Goal: Browse casually: Explore the website without a specific task or goal

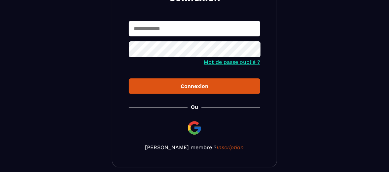
scroll to position [126, 0]
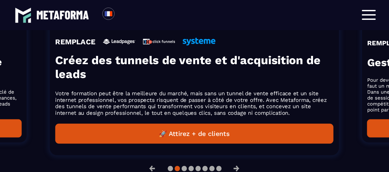
scroll to position [661, 0]
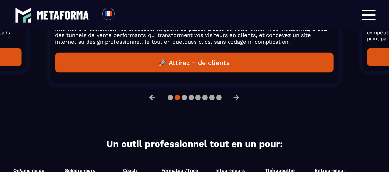
scroll to position [727, 0]
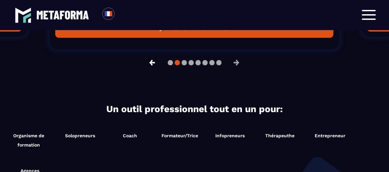
click at [149, 71] on button "←" at bounding box center [152, 63] width 17 height 16
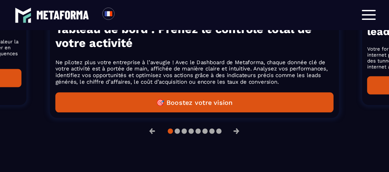
scroll to position [661, 0]
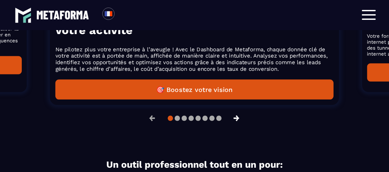
click at [236, 126] on button "→" at bounding box center [236, 118] width 17 height 16
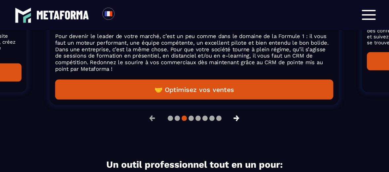
scroll to position [651, 0]
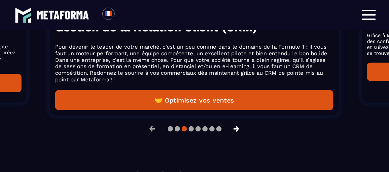
click at [238, 137] on button "→" at bounding box center [236, 129] width 17 height 16
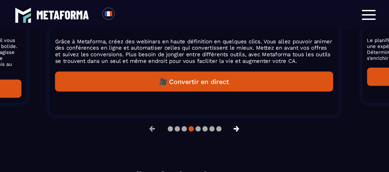
click at [238, 137] on button "→" at bounding box center [236, 129] width 17 height 16
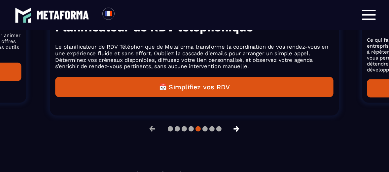
click at [238, 137] on button "→" at bounding box center [236, 129] width 17 height 16
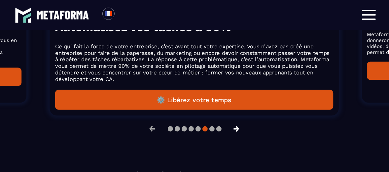
click at [238, 137] on button "→" at bounding box center [236, 129] width 17 height 16
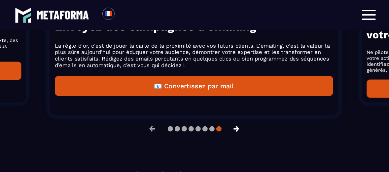
click at [239, 137] on button "→" at bounding box center [236, 129] width 17 height 16
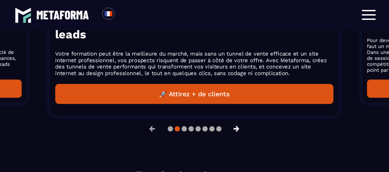
scroll to position [661, 0]
click at [239, 137] on button "→" at bounding box center [236, 129] width 17 height 16
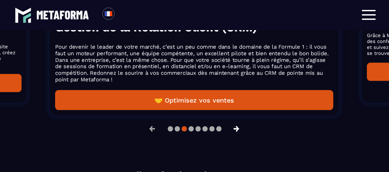
scroll to position [651, 0]
click at [239, 137] on button "→" at bounding box center [236, 129] width 17 height 16
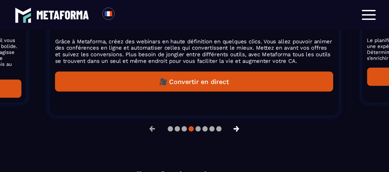
click at [239, 137] on button "→" at bounding box center [236, 129] width 17 height 16
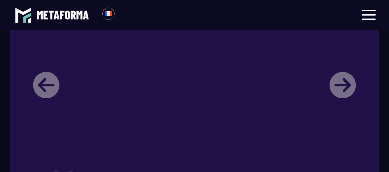
scroll to position [981, 0]
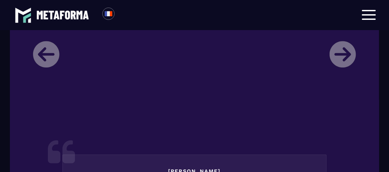
click at [350, 72] on li "[PERSON_NAME] Directrice d'un organisme de formation Je m’appelle [PERSON_NAME]…" at bounding box center [194, 153] width 333 height 344
click at [340, 69] on li "[PERSON_NAME] Directrice d'un organisme de formation Je m’appelle [PERSON_NAME]…" at bounding box center [194, 153] width 333 height 344
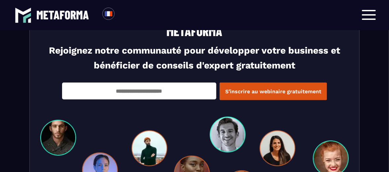
scroll to position [2148, 0]
